Goal: Transaction & Acquisition: Download file/media

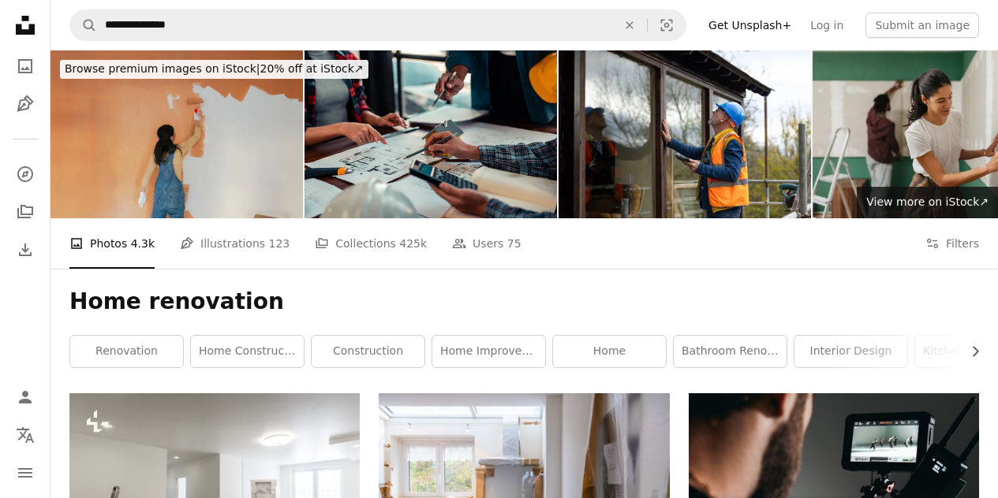
scroll to position [10963, 0]
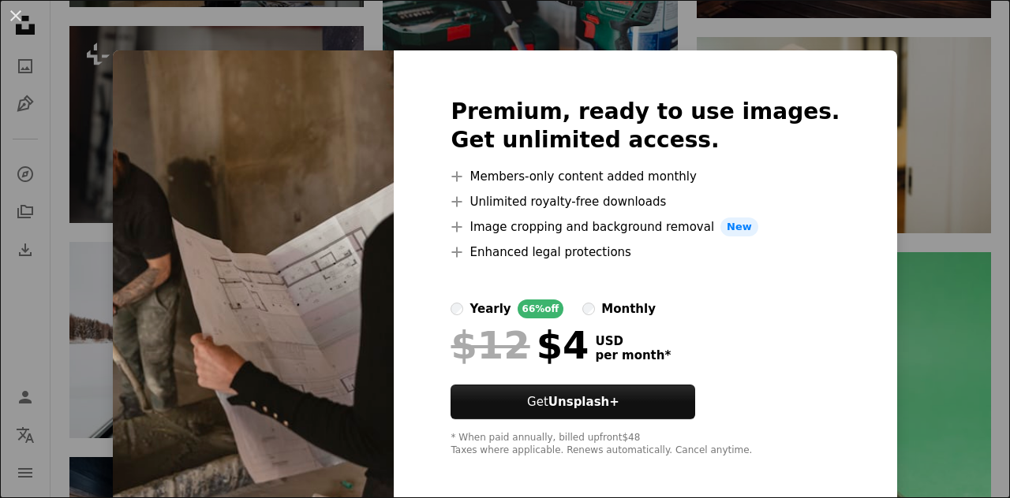
click at [960, 110] on div "An X shape Premium, ready to use images. Get unlimited access. A plus sign Memb…" at bounding box center [505, 249] width 1010 height 498
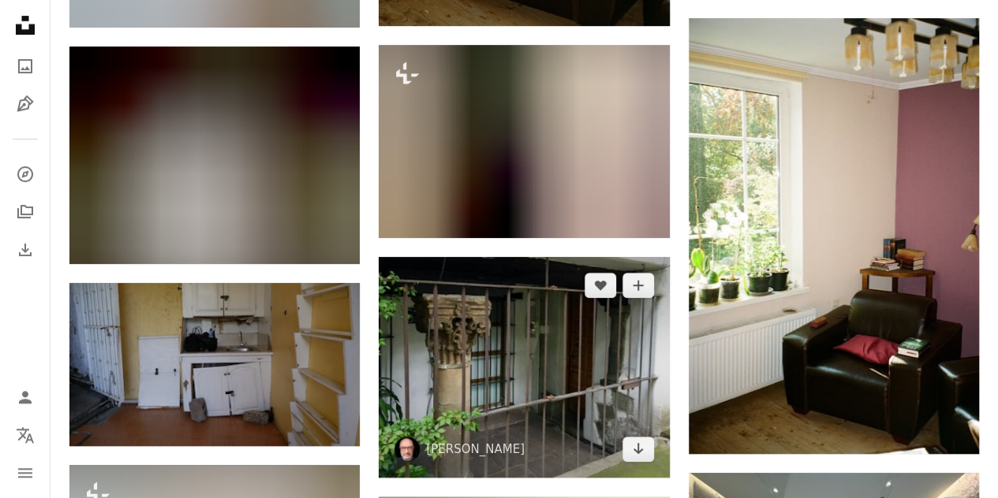
scroll to position [21295, 0]
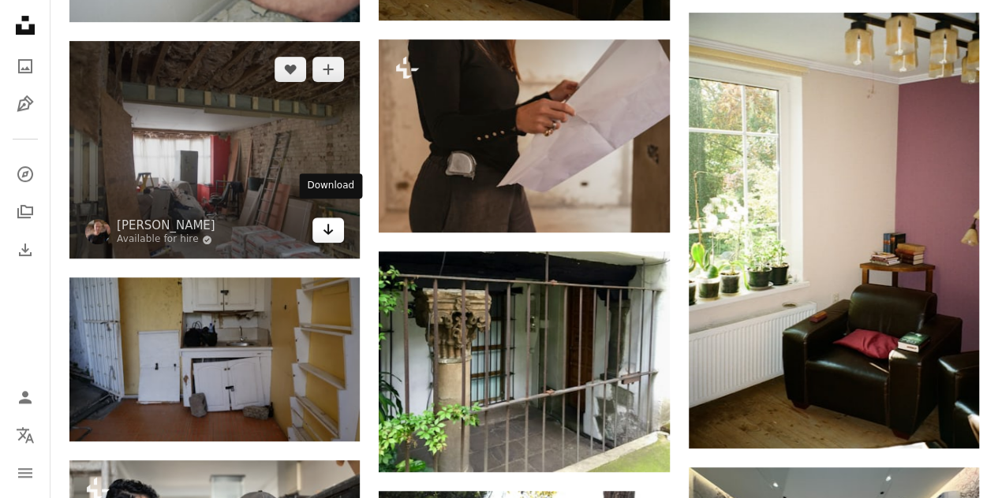
click at [325, 221] on icon "Arrow pointing down" at bounding box center [328, 229] width 13 height 19
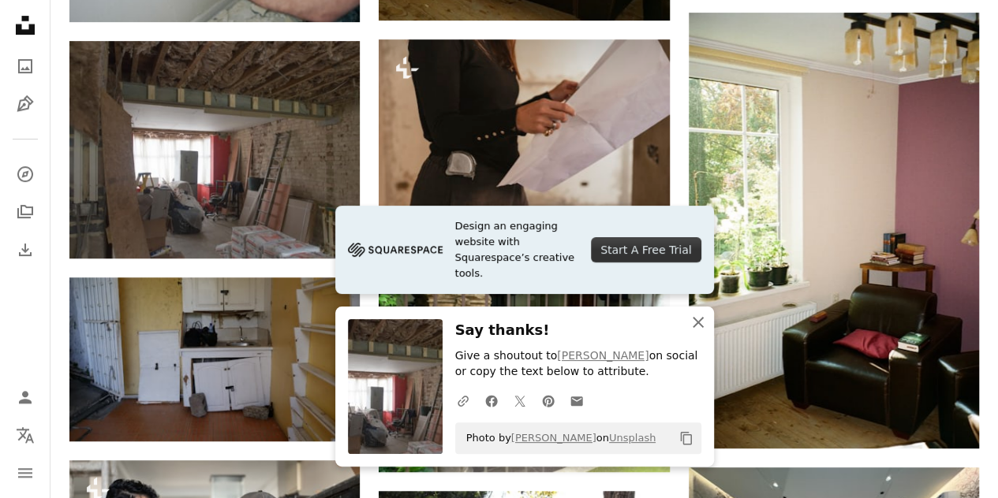
click at [704, 316] on icon "An X shape" at bounding box center [698, 322] width 19 height 19
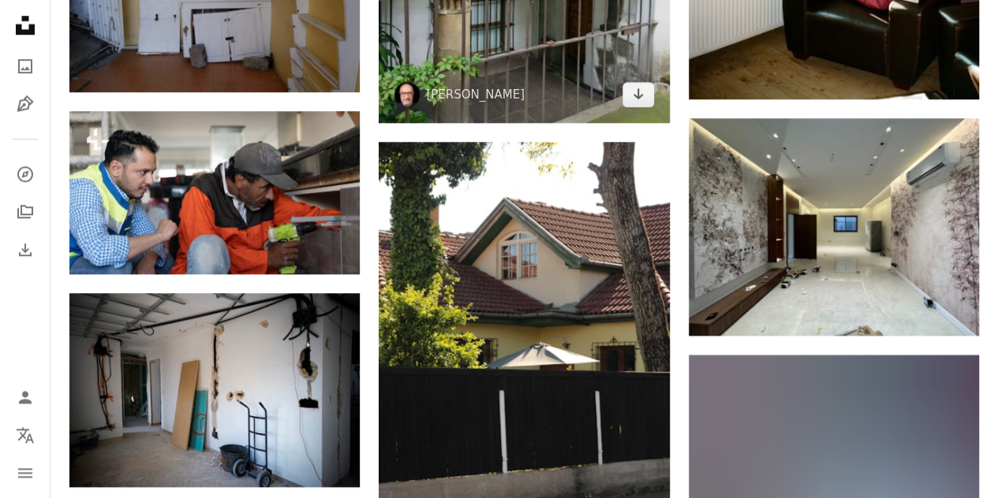
scroll to position [21690, 0]
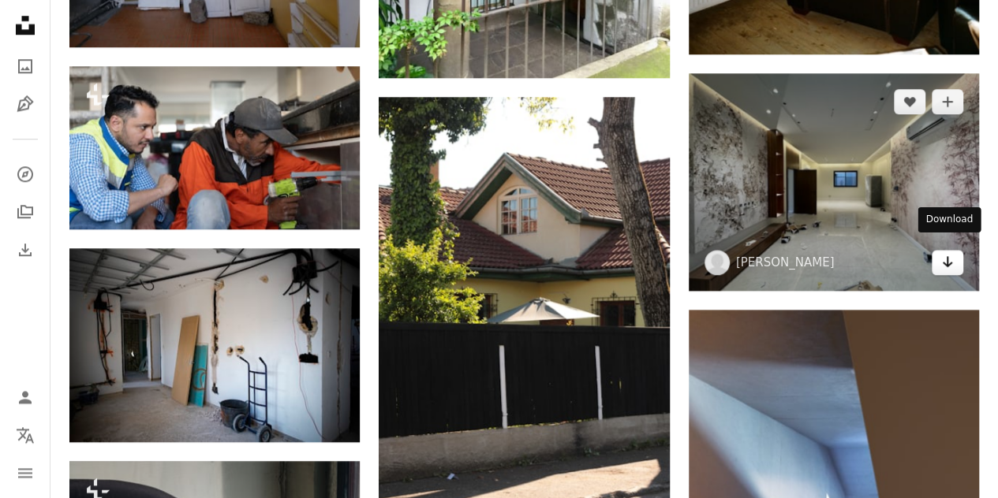
click at [946, 252] on icon "Arrow pointing down" at bounding box center [947, 261] width 13 height 19
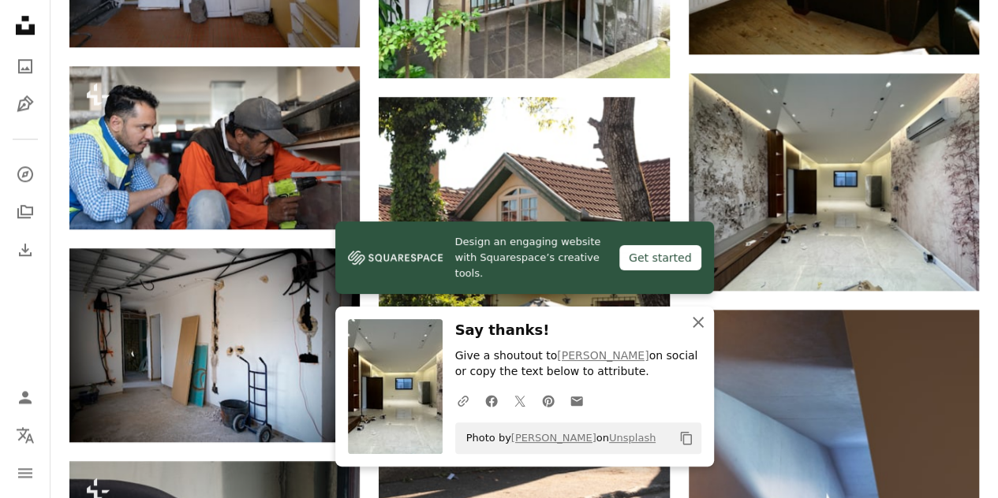
click at [695, 324] on icon "button" at bounding box center [697, 322] width 11 height 11
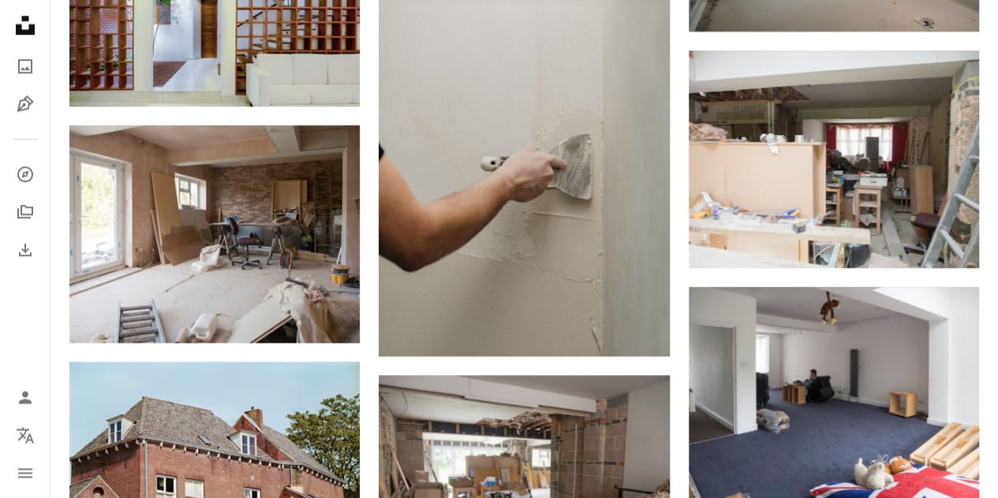
scroll to position [24845, 0]
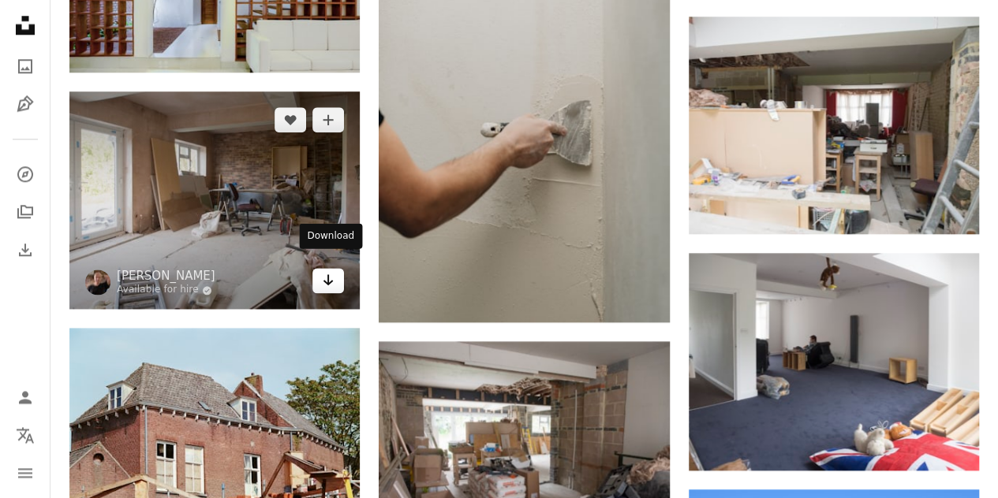
click at [328, 274] on icon "Download" at bounding box center [328, 279] width 10 height 11
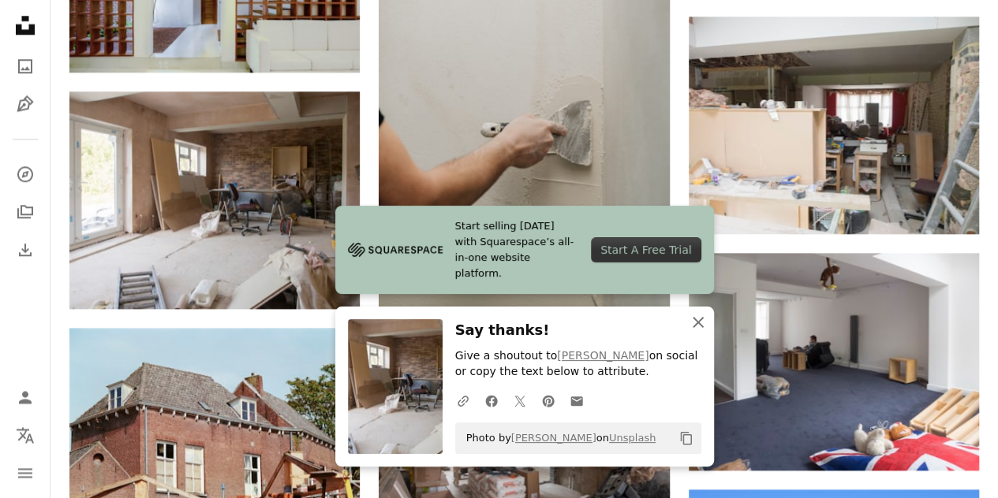
click at [697, 327] on icon "An X shape" at bounding box center [698, 322] width 19 height 19
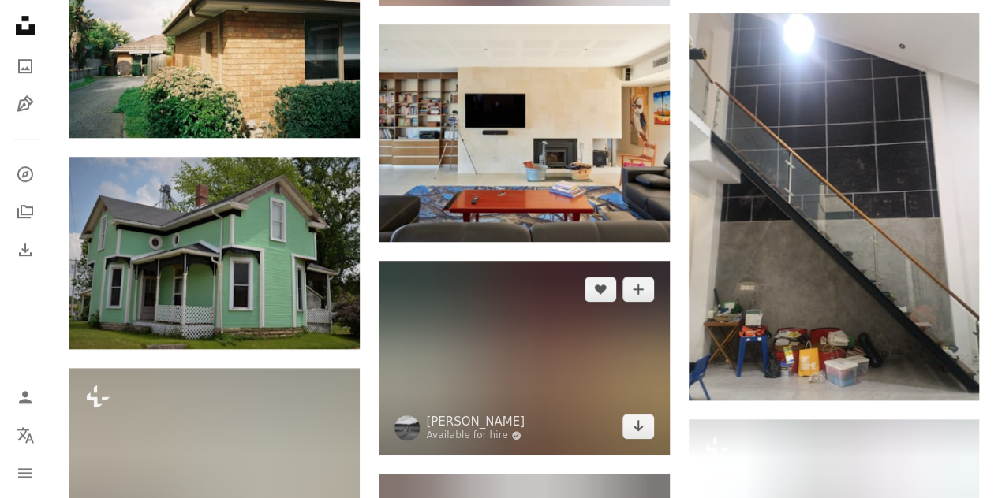
scroll to position [27526, 0]
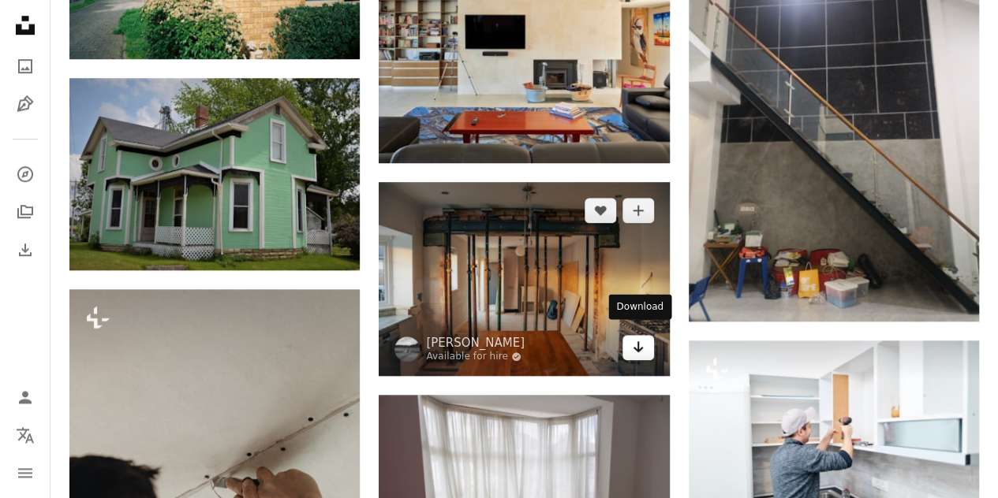
click at [636, 342] on icon "Download" at bounding box center [638, 347] width 10 height 11
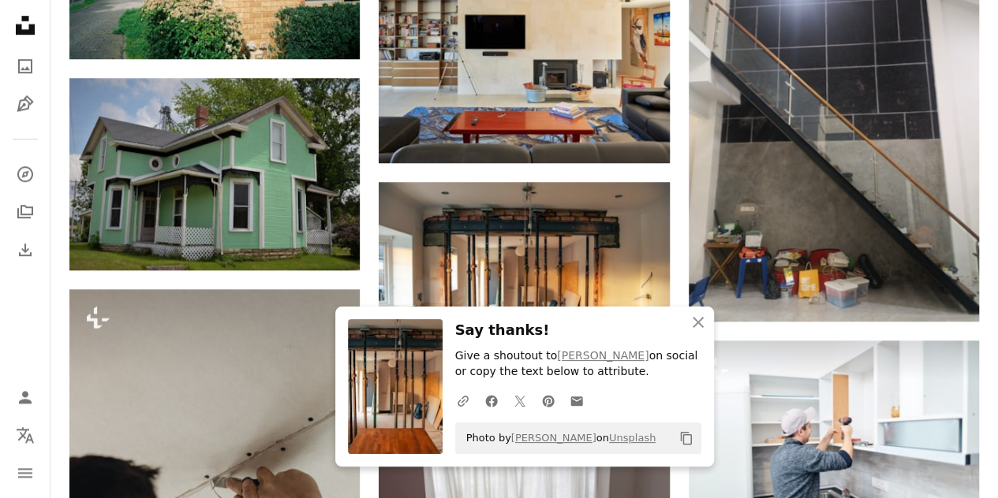
scroll to position [27090, 0]
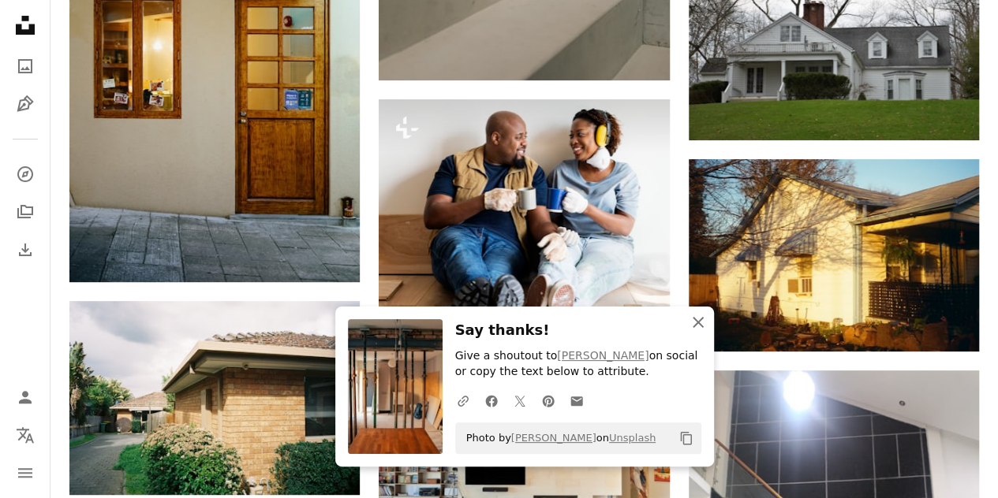
click at [704, 322] on icon "An X shape" at bounding box center [698, 322] width 19 height 19
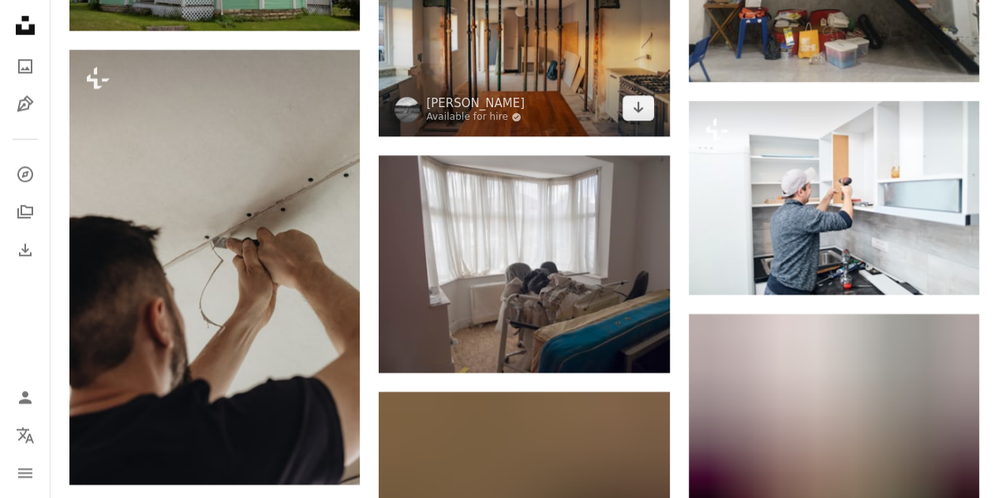
scroll to position [27879, 0]
